Goal: Task Accomplishment & Management: Use online tool/utility

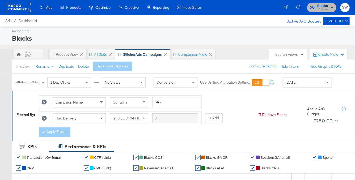
click at [322, 7] on span "JD Sports" at bounding box center [323, 9] width 11 height 4
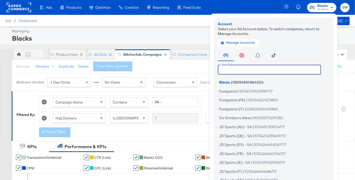
click at [276, 70] on input "text" at bounding box center [269, 70] width 103 height 10
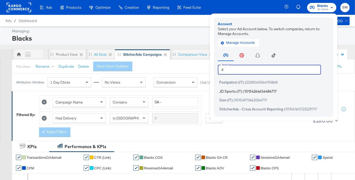
type input "it"
click at [271, 93] on li "JD Sports (IT) | 10154264656484717" at bounding box center [275, 92] width 114 height 8
click at [245, 91] on span "|" at bounding box center [243, 91] width 1 height 4
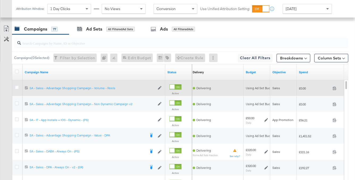
scroll to position [237, 0]
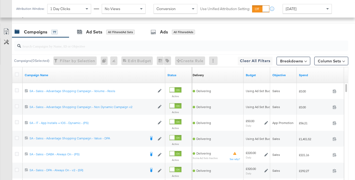
click at [305, 77] on div "Spend" at bounding box center [320, 75] width 47 height 9
click at [310, 74] on link "Spend" at bounding box center [320, 75] width 43 height 4
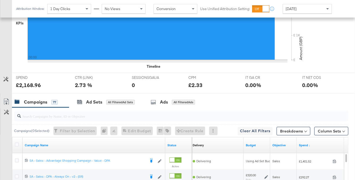
scroll to position [138, 0]
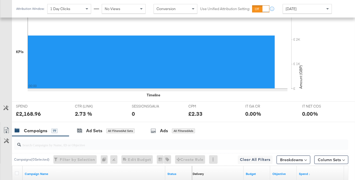
click at [302, 10] on div "Yesterday" at bounding box center [307, 8] width 49 height 9
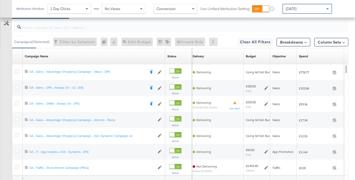
scroll to position [260, 0]
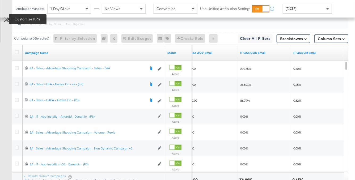
click at [5, 21] on icon at bounding box center [6, 19] width 5 height 5
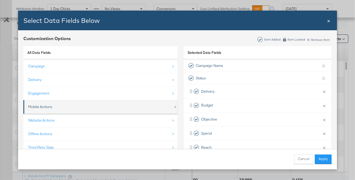
scroll to position [7, 0]
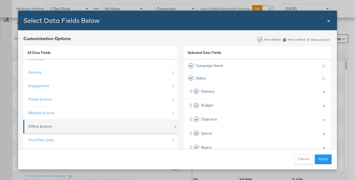
click at [128, 123] on div "Offline Actions" at bounding box center [101, 126] width 146 height 11
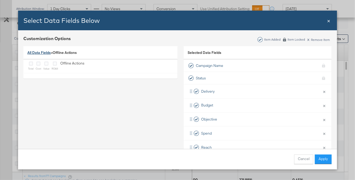
click at [41, 52] on link "All Data Fields" at bounding box center [38, 52] width 23 height 5
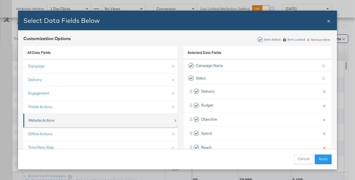
scroll to position [7, 0]
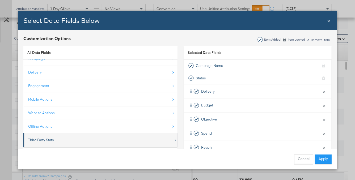
click at [85, 137] on div "Third Party Stats" at bounding box center [101, 140] width 146 height 11
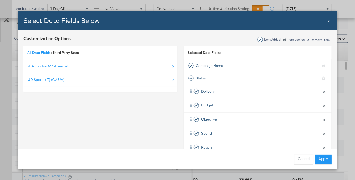
scroll to position [0, 0]
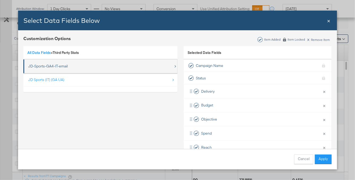
click at [78, 69] on div "JD-Sports-GA4-IT-email" at bounding box center [101, 66] width 146 height 11
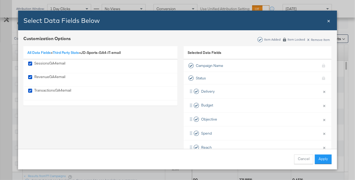
click at [330, 24] on span "×" at bounding box center [328, 20] width 3 height 7
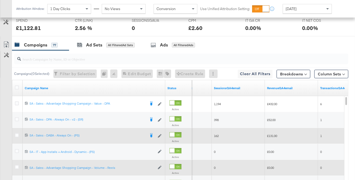
scroll to position [218, 0]
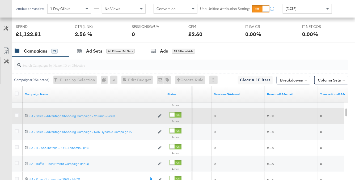
click at [19, 114] on div at bounding box center [18, 116] width 6 height 5
click at [17, 114] on icon at bounding box center [17, 116] width 4 height 4
click at [0, 0] on input "checkbox" at bounding box center [0, 0] width 0 height 0
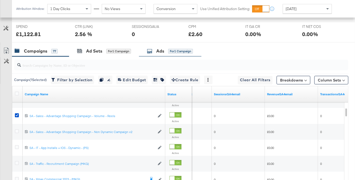
click at [183, 53] on div "for 1 Campaign" at bounding box center [180, 51] width 25 height 5
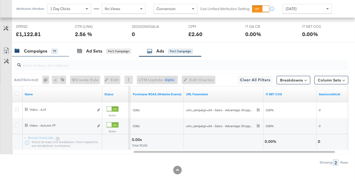
click at [39, 53] on div "Campaigns" at bounding box center [35, 51] width 23 height 6
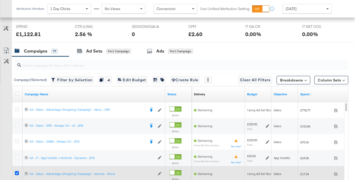
click at [16, 173] on icon at bounding box center [17, 174] width 4 height 4
click at [0, 0] on input "checkbox" at bounding box center [0, 0] width 0 height 0
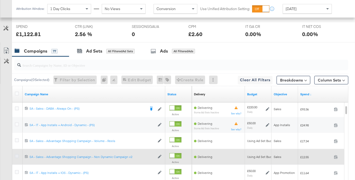
click at [16, 155] on icon at bounding box center [17, 157] width 4 height 4
click at [0, 0] on input "checkbox" at bounding box center [0, 0] width 0 height 0
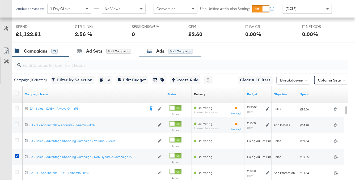
click at [164, 48] on div "Ads" at bounding box center [160, 51] width 8 height 6
